Goal: Information Seeking & Learning: Learn about a topic

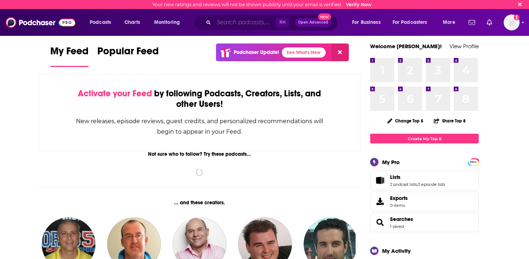
click at [239, 26] on input "Search podcasts, credits, & more..." at bounding box center [245, 23] width 62 height 12
paste input "hol+ Podcast"
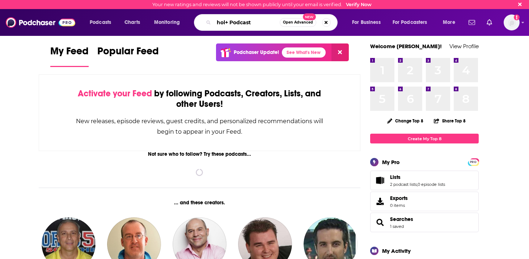
type input "hol+ Podcast"
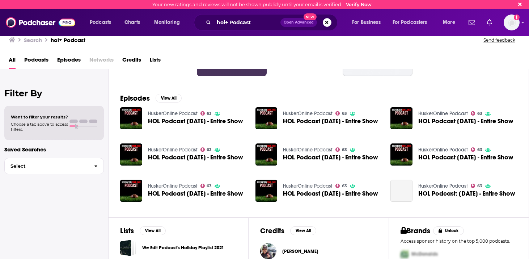
scroll to position [150, 0]
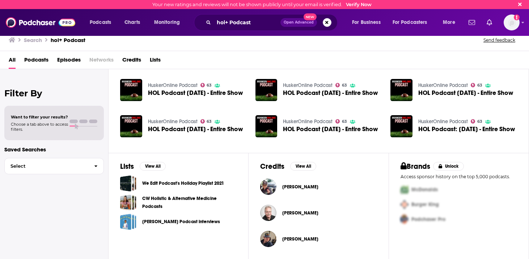
click at [222, 30] on div "hol+ Podcast Open Advanced New" at bounding box center [266, 22] width 144 height 17
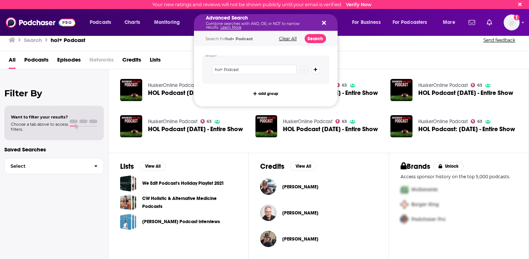
click at [323, 26] on div "Advanced Search Combine searches with AND, OR, or NOT to narrow results. Learn …" at bounding box center [266, 22] width 144 height 17
click at [322, 23] on icon "Search podcasts, credits, & more..." at bounding box center [324, 23] width 4 height 6
click at [238, 66] on input "hol+ Podcast" at bounding box center [254, 69] width 85 height 9
click at [241, 69] on input "hol+ Podcast" at bounding box center [254, 69] width 85 height 9
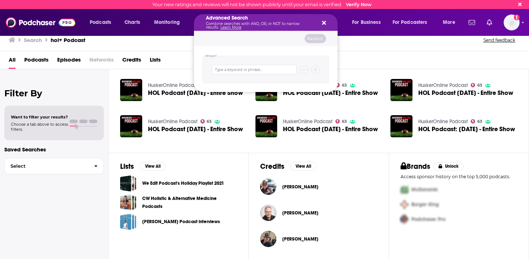
click at [351, 64] on div "All Podcasts Episodes Networks Credits Lists" at bounding box center [266, 61] width 514 height 15
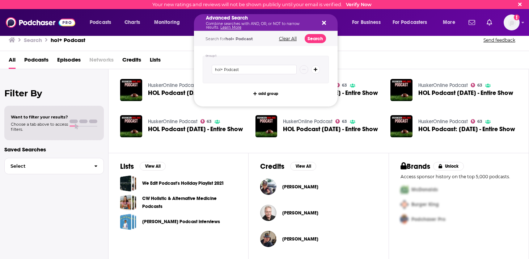
click at [284, 38] on button "Clear All" at bounding box center [288, 38] width 22 height 5
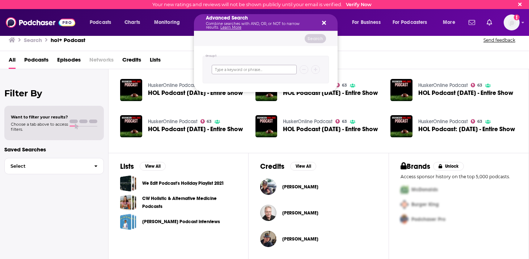
click at [248, 69] on input "Search podcasts, credits, & more..." at bounding box center [254, 69] width 85 height 9
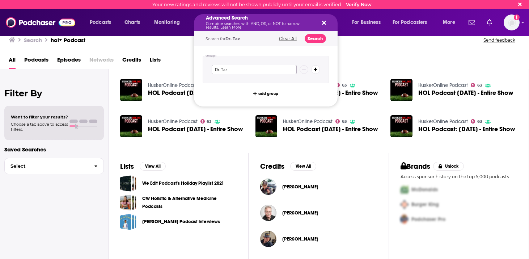
type input "Dr. Taz"
click at [315, 39] on button "Search" at bounding box center [314, 38] width 21 height 9
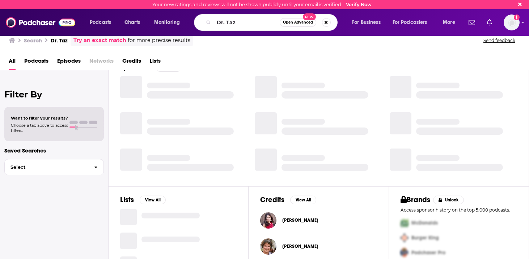
scroll to position [129, 0]
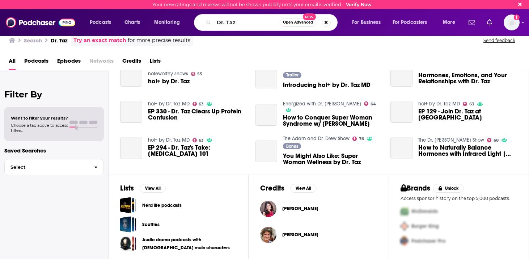
click at [299, 204] on div "[PERSON_NAME]" at bounding box center [300, 208] width 36 height 14
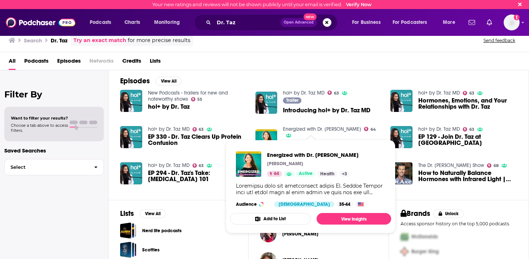
scroll to position [103, 0]
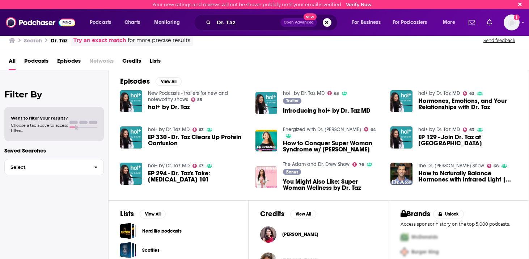
click at [308, 112] on span "Introducing hol+ by Dr. Taz MD" at bounding box center [327, 110] width 88 height 6
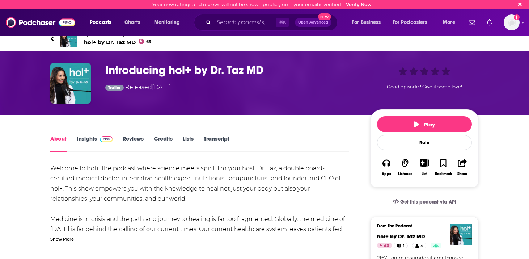
click at [96, 139] on link "Insights" at bounding box center [95, 143] width 36 height 17
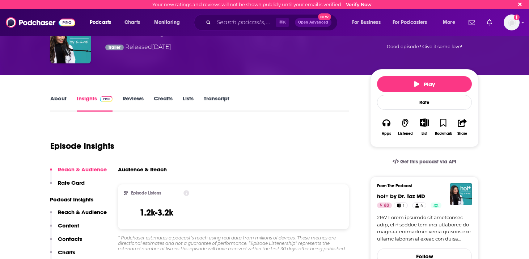
scroll to position [48, 0]
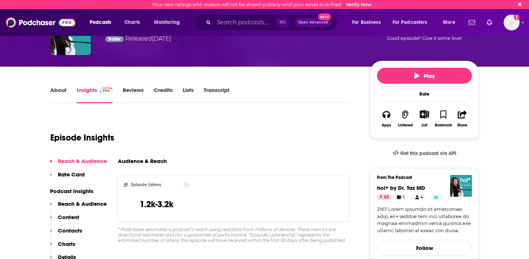
click at [131, 90] on link "Reviews" at bounding box center [133, 94] width 21 height 17
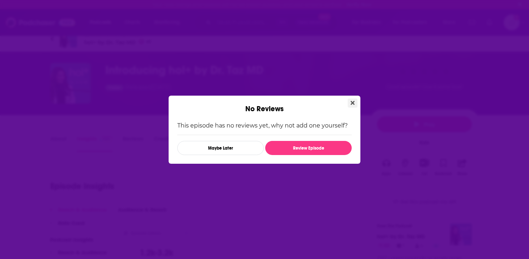
click at [349, 100] on button "Close" at bounding box center [353, 102] width 10 height 9
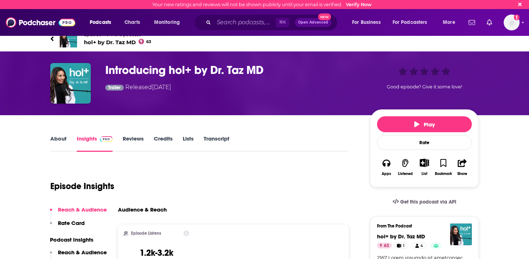
click at [57, 139] on link "About" at bounding box center [58, 143] width 16 height 17
